Goal: Transaction & Acquisition: Obtain resource

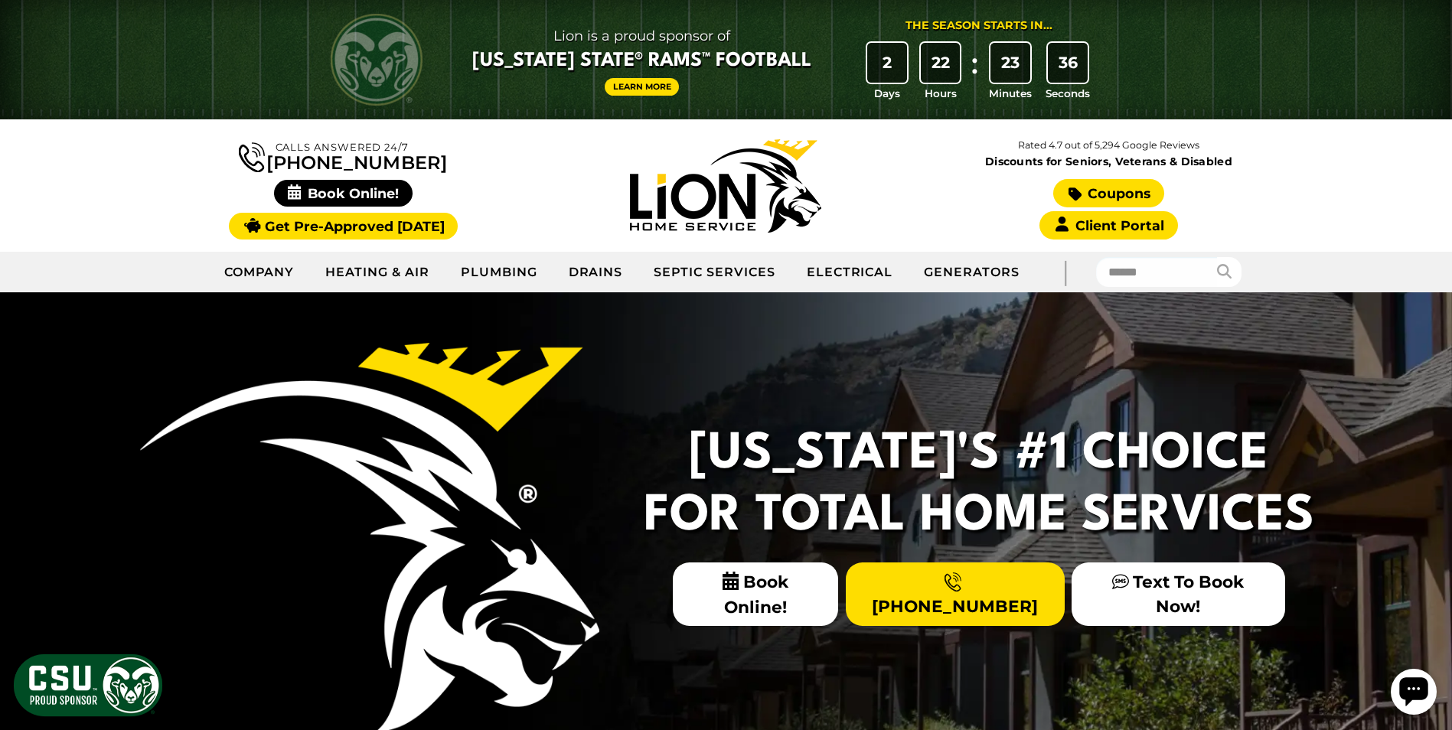
click at [1140, 197] on link "Coupons" at bounding box center [1108, 193] width 110 height 28
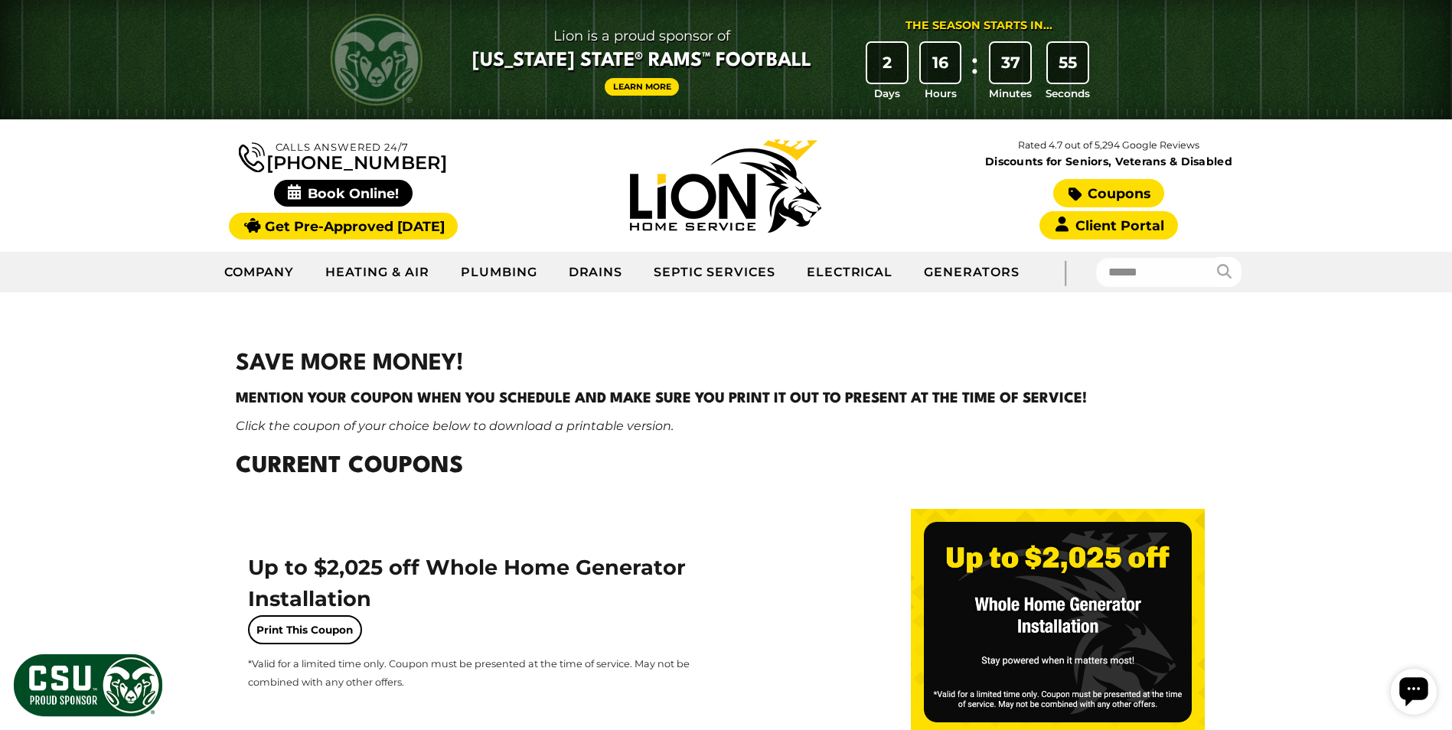
click at [1106, 197] on link "Coupons" at bounding box center [1108, 193] width 110 height 28
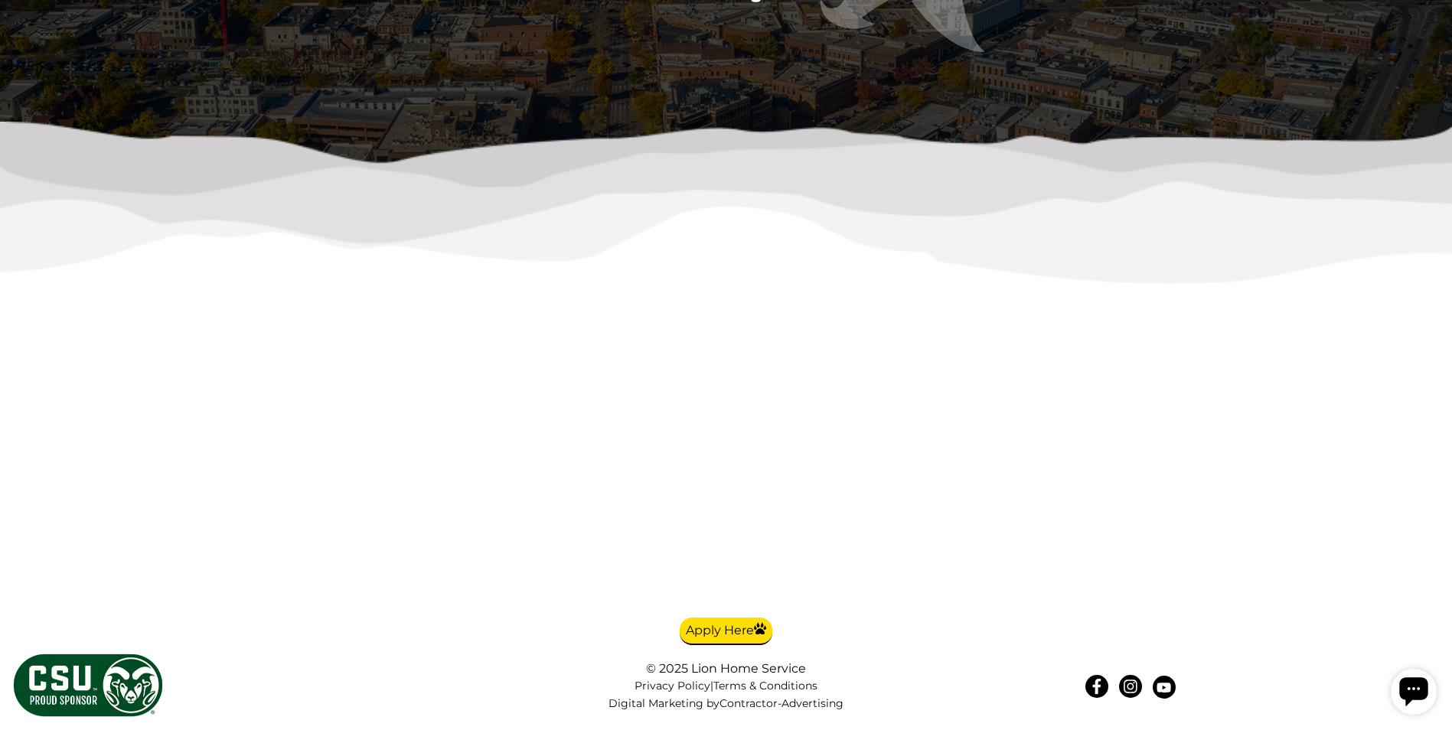
scroll to position [4383, 0]
